Goal: Transaction & Acquisition: Purchase product/service

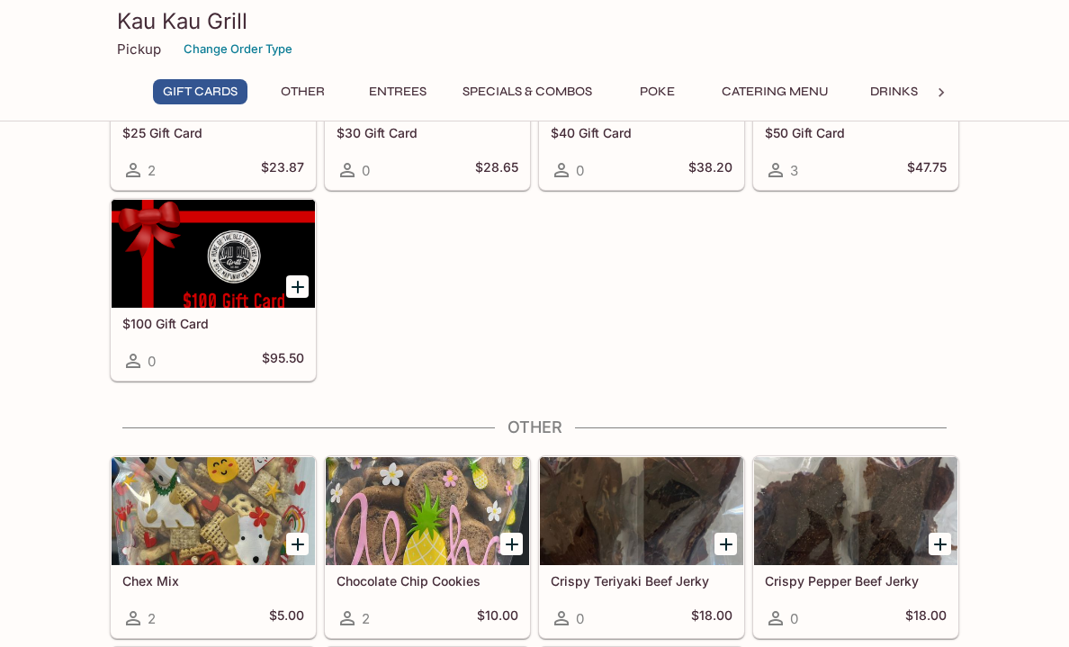
scroll to position [450, 0]
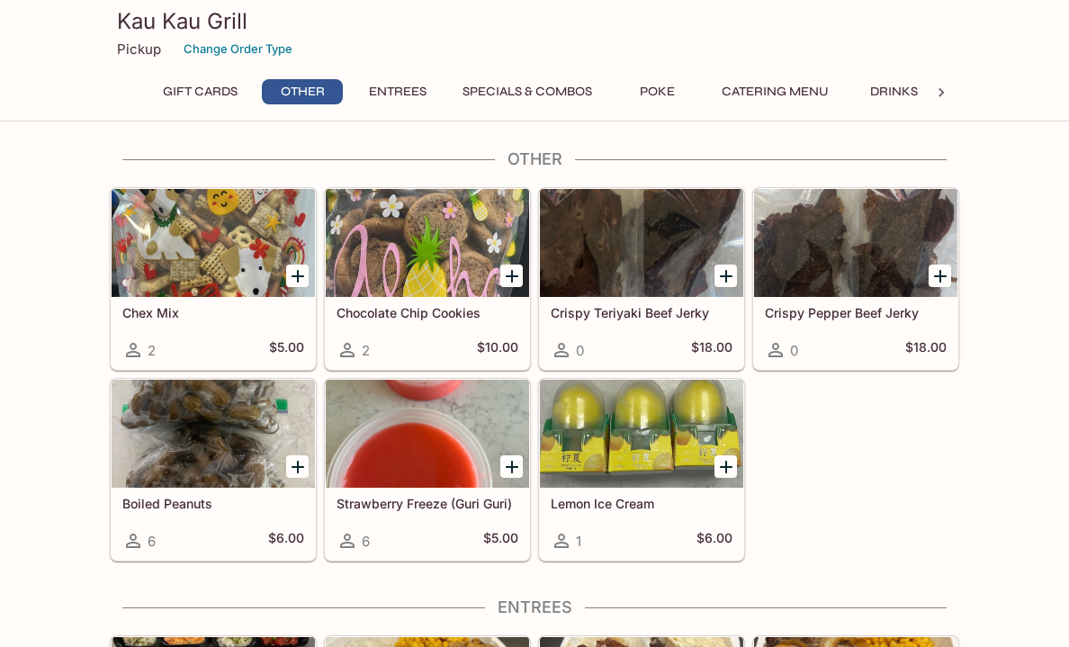
click at [131, 50] on p "Pickup" at bounding box center [139, 48] width 44 height 17
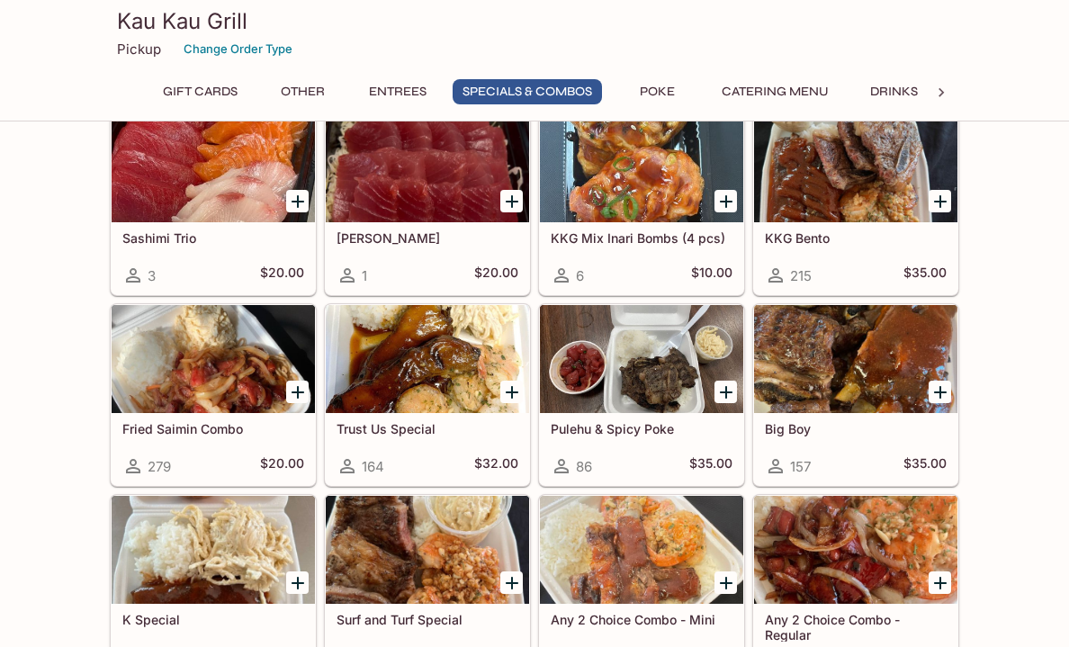
scroll to position [1859, 0]
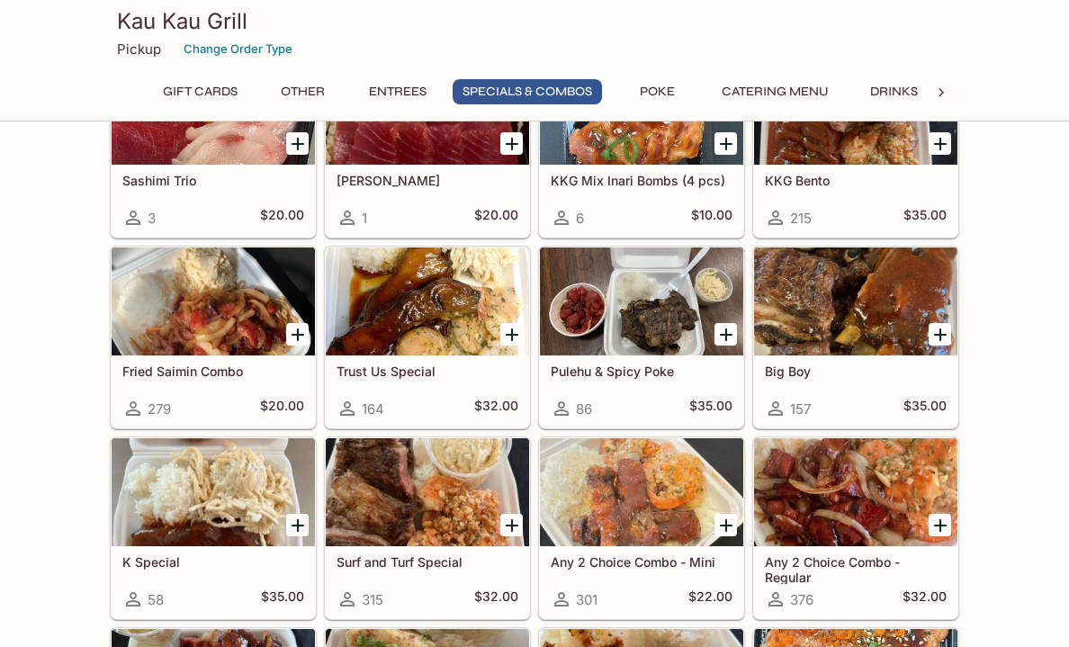
click at [855, 174] on h5 "KKG Bento" at bounding box center [856, 180] width 182 height 15
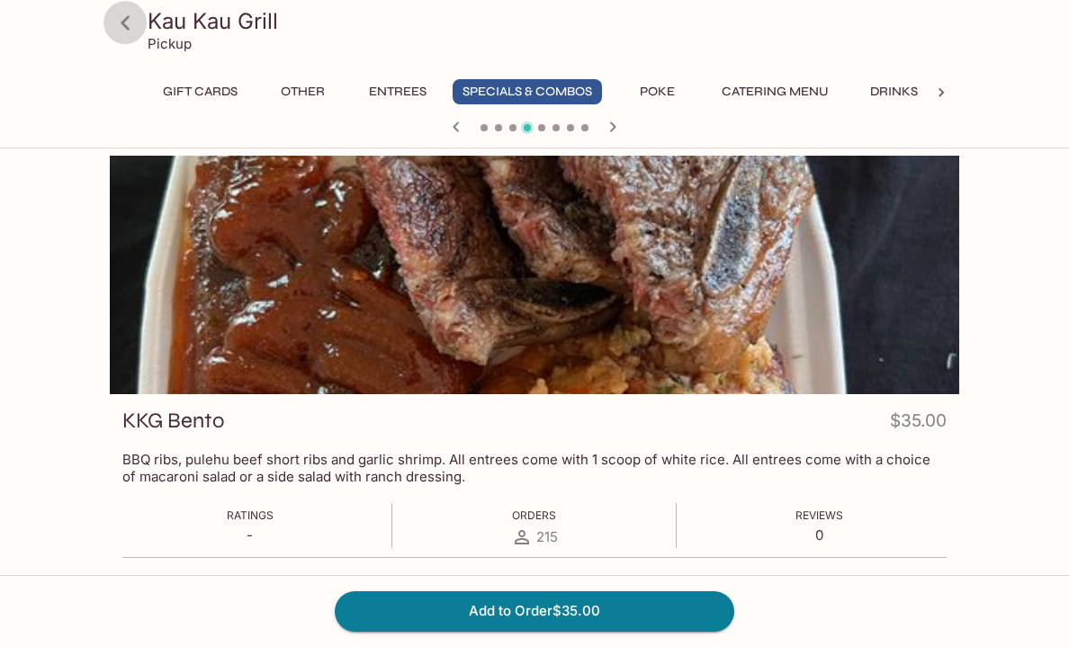
click at [121, 21] on icon at bounding box center [125, 22] width 31 height 31
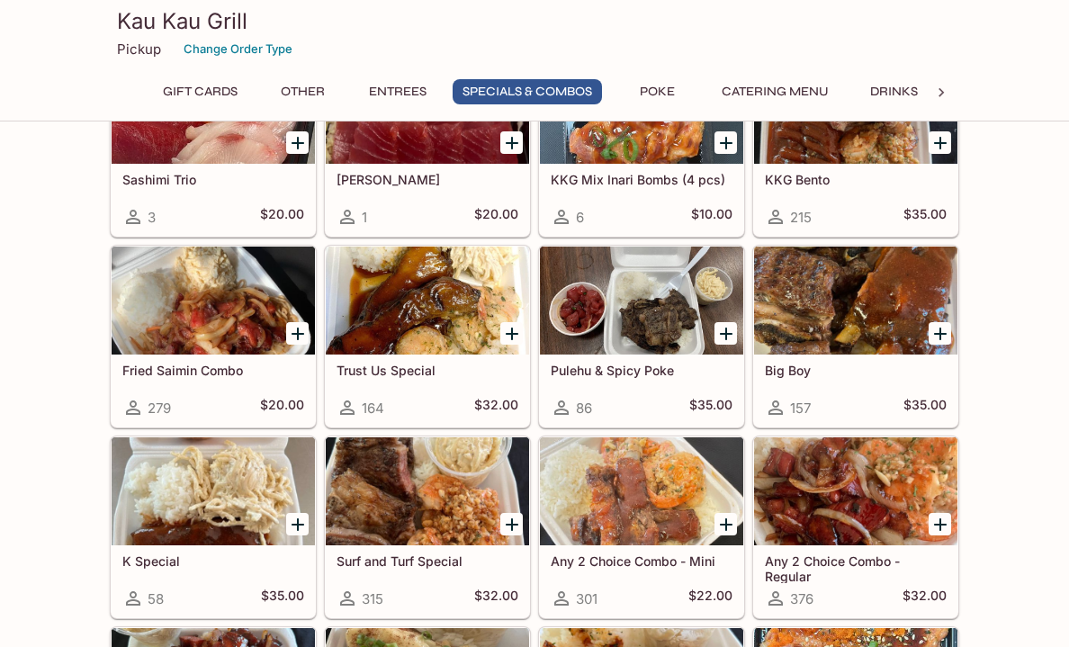
scroll to position [1889, 0]
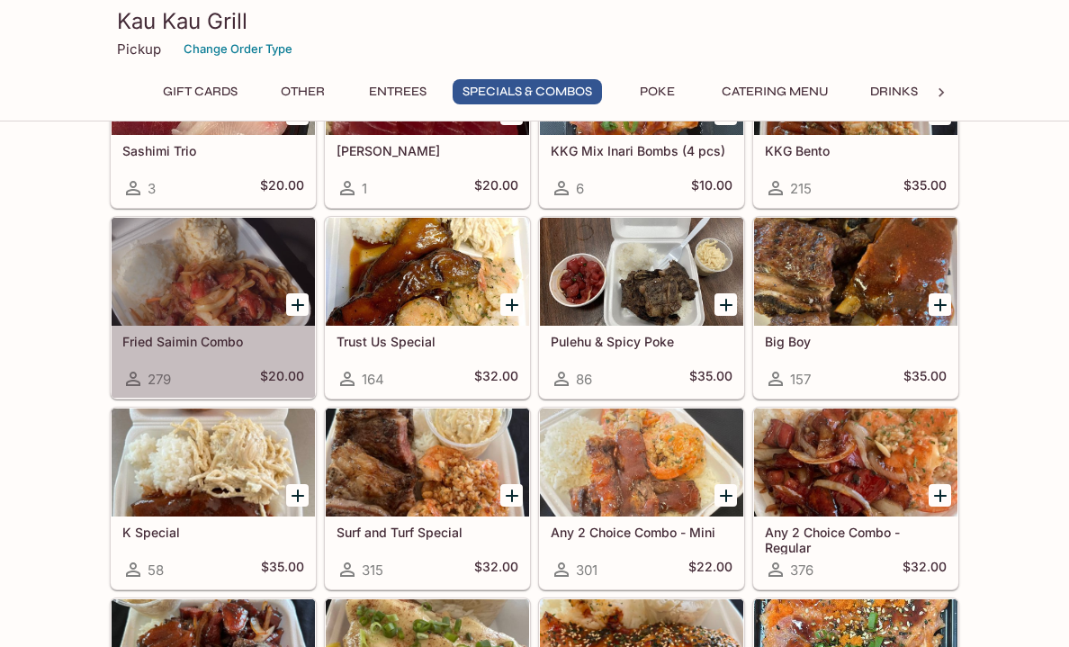
click at [200, 338] on h5 "Fried Saimin Combo" at bounding box center [213, 341] width 182 height 15
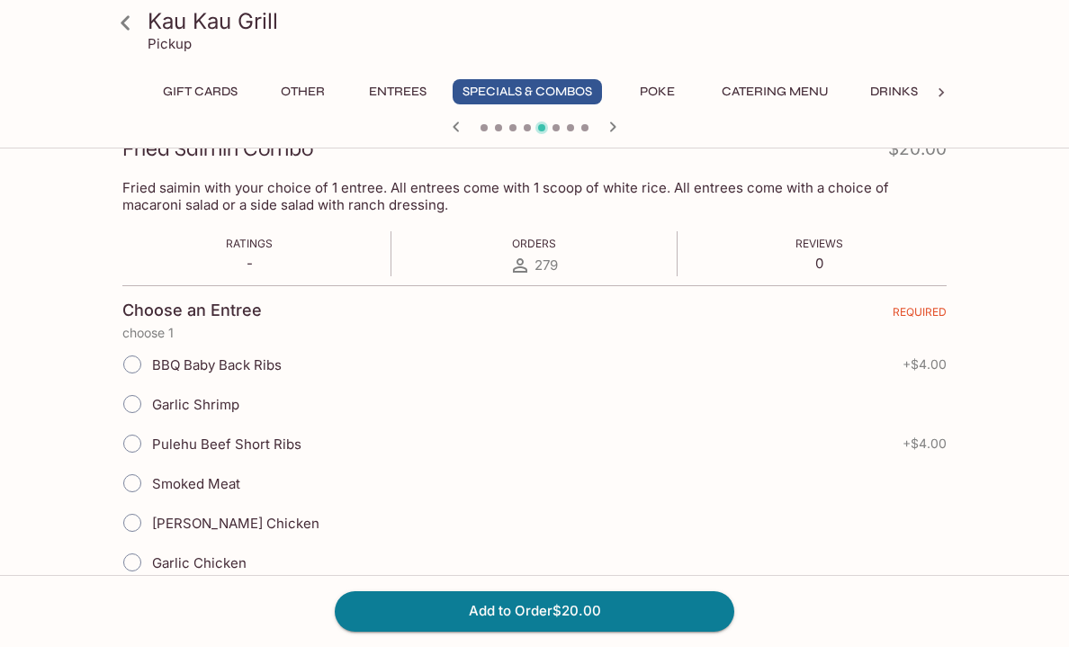
scroll to position [270, 0]
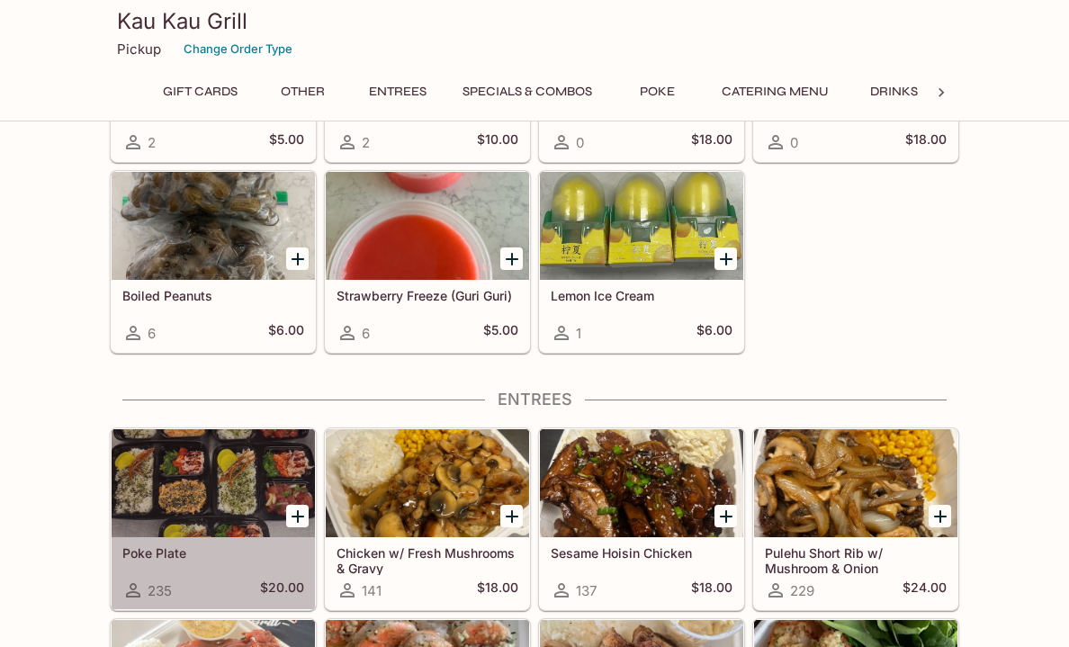
click at [183, 487] on div at bounding box center [213, 483] width 203 height 108
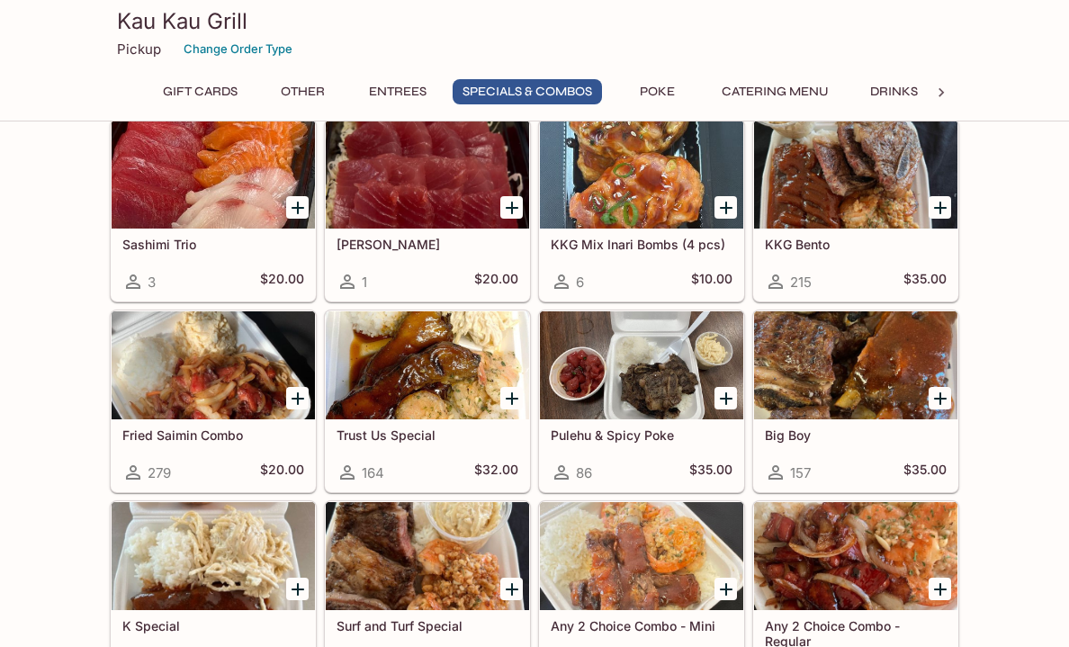
scroll to position [1910, 0]
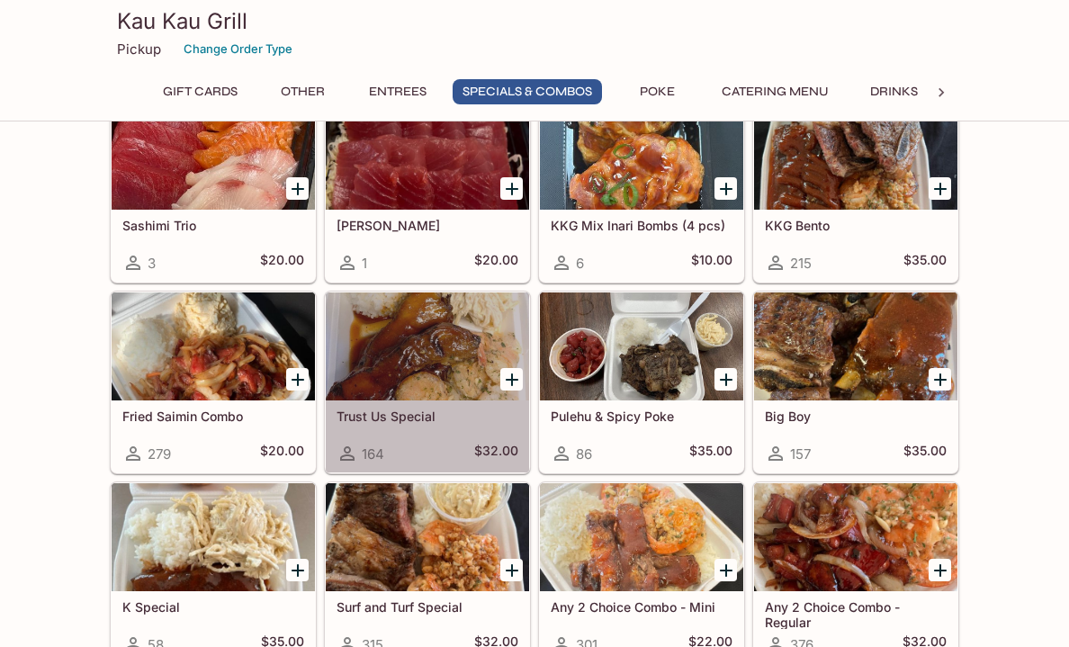
click at [426, 362] on div at bounding box center [427, 346] width 203 height 108
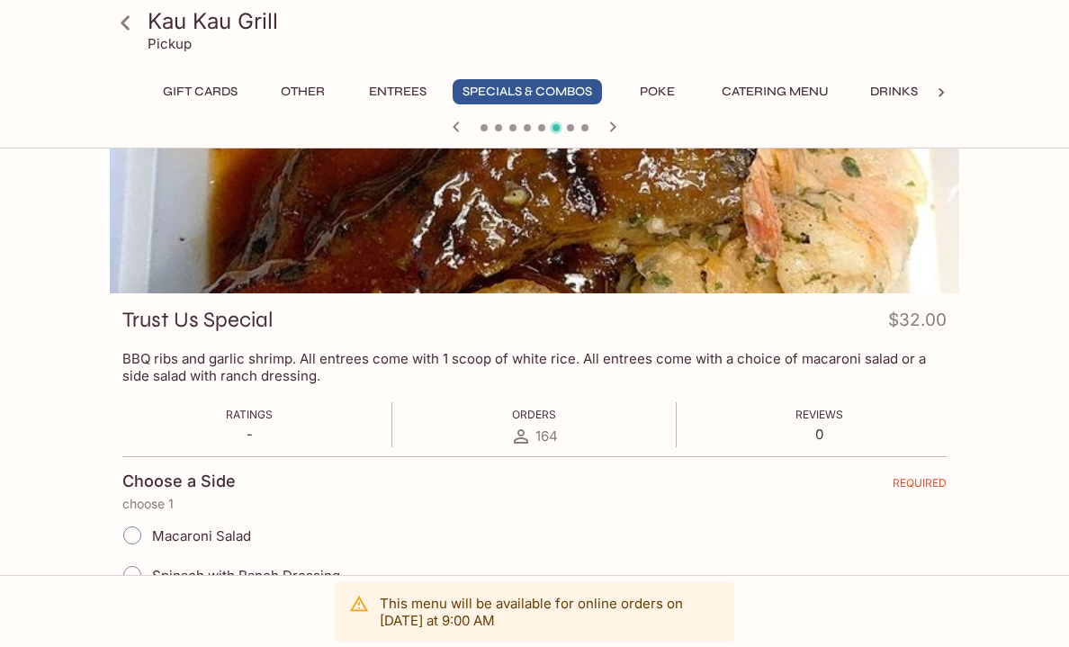
scroll to position [90, 0]
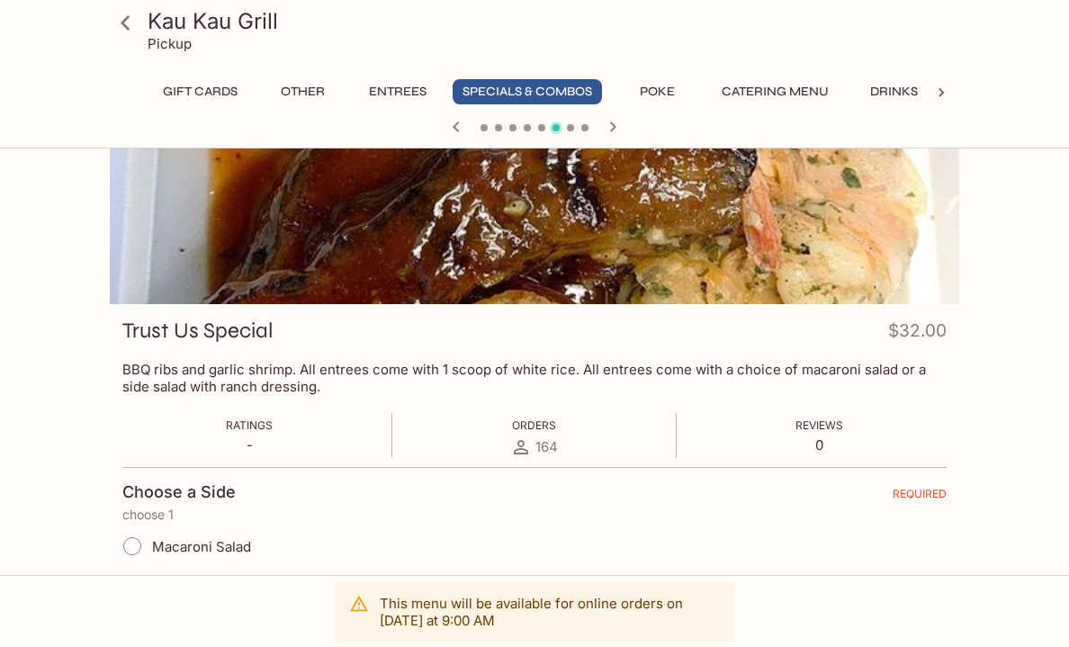
click at [117, 22] on icon at bounding box center [125, 22] width 31 height 31
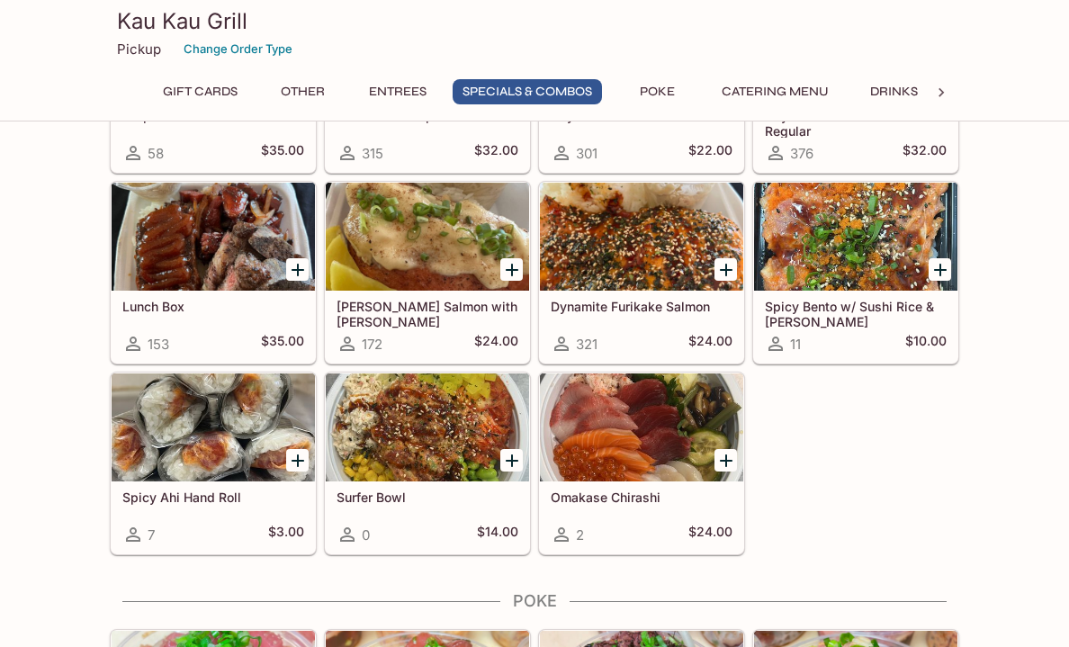
scroll to position [2429, 0]
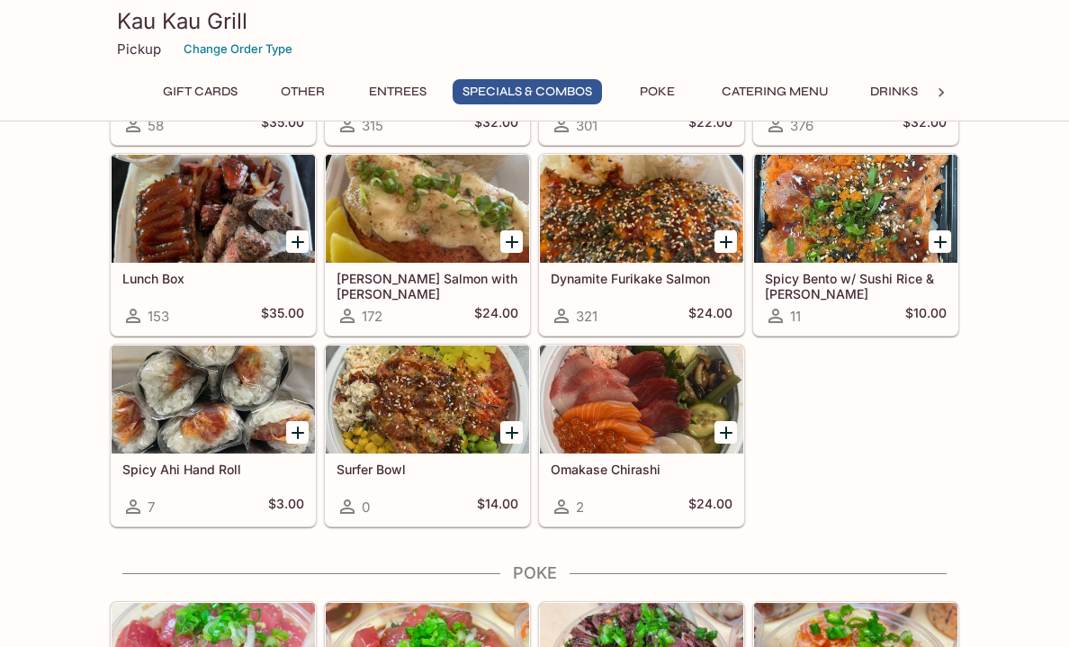
click at [639, 286] on div "Dynamite Furikake Salmon 321 $24.00" at bounding box center [641, 299] width 203 height 72
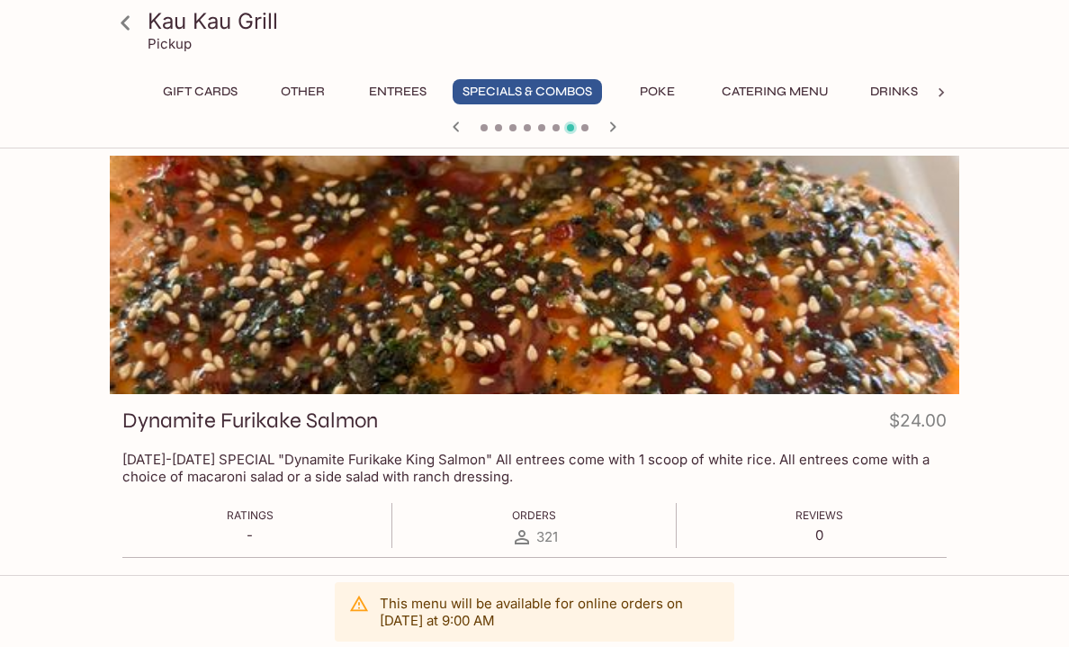
click at [635, 311] on div at bounding box center [534, 275] width 849 height 238
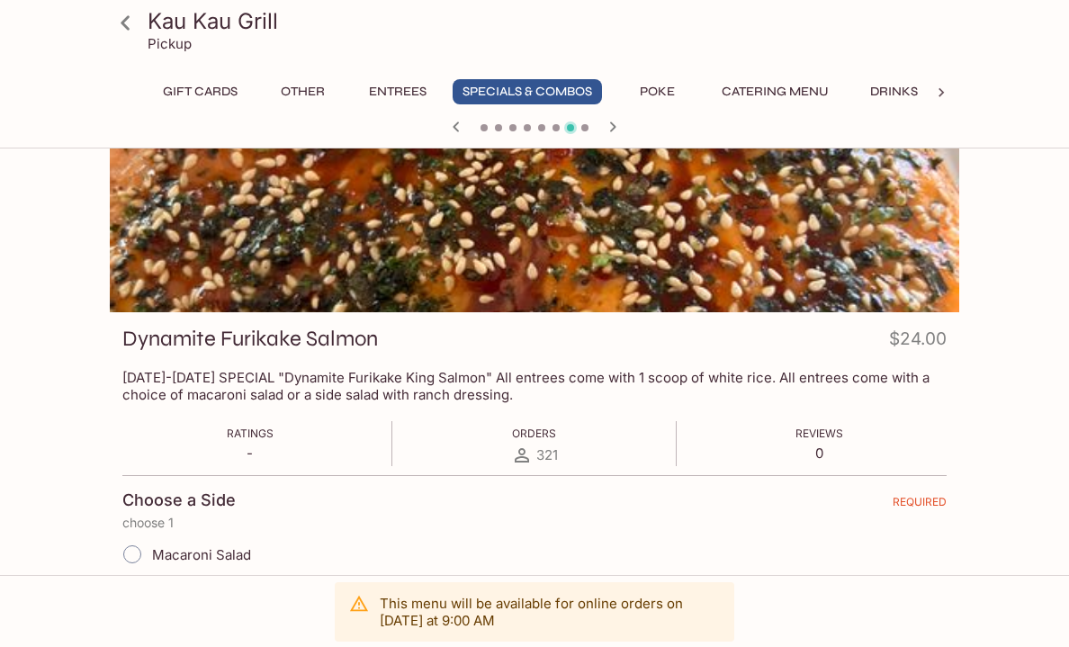
scroll to position [163, 0]
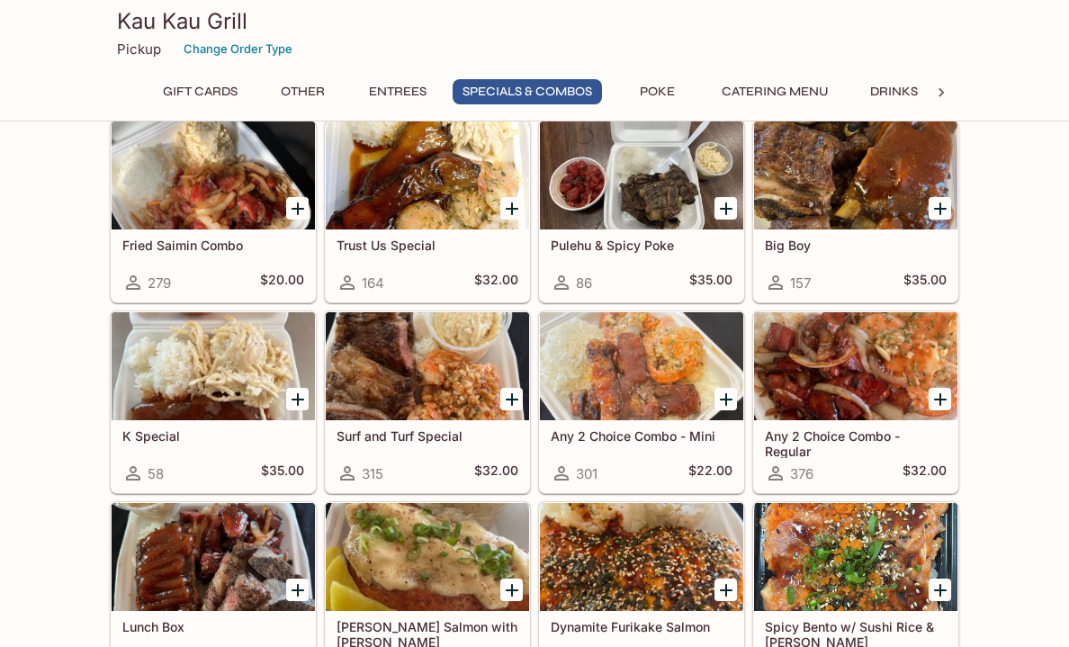
scroll to position [2090, 0]
